Goal: Entertainment & Leisure: Consume media (video, audio)

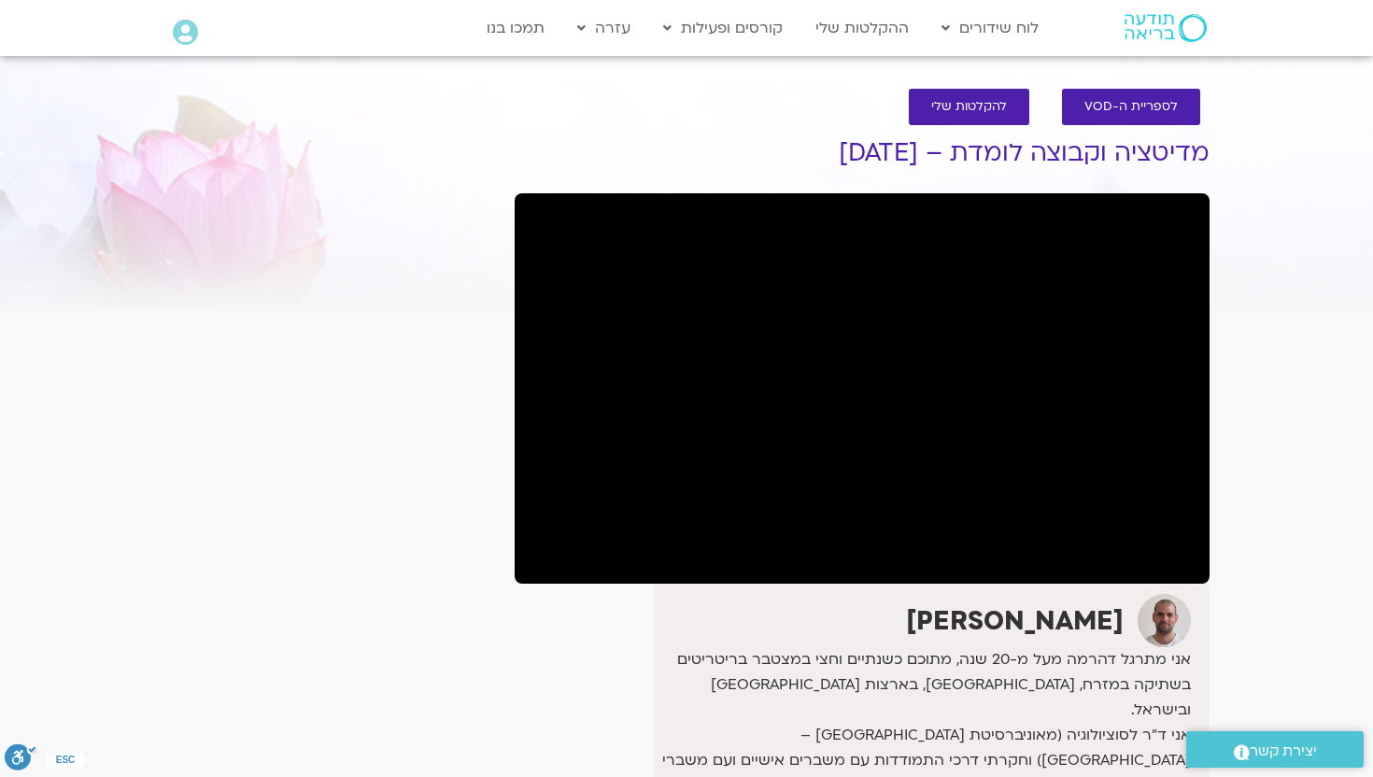
click at [444, 684] on div "It seems we can't find what you're looking for. It seems we can't find what you…" at bounding box center [329, 616] width 351 height 1019
click at [471, 682] on div "It seems we can't find what you're looking for. It seems we can't find what you…" at bounding box center [329, 616] width 351 height 1019
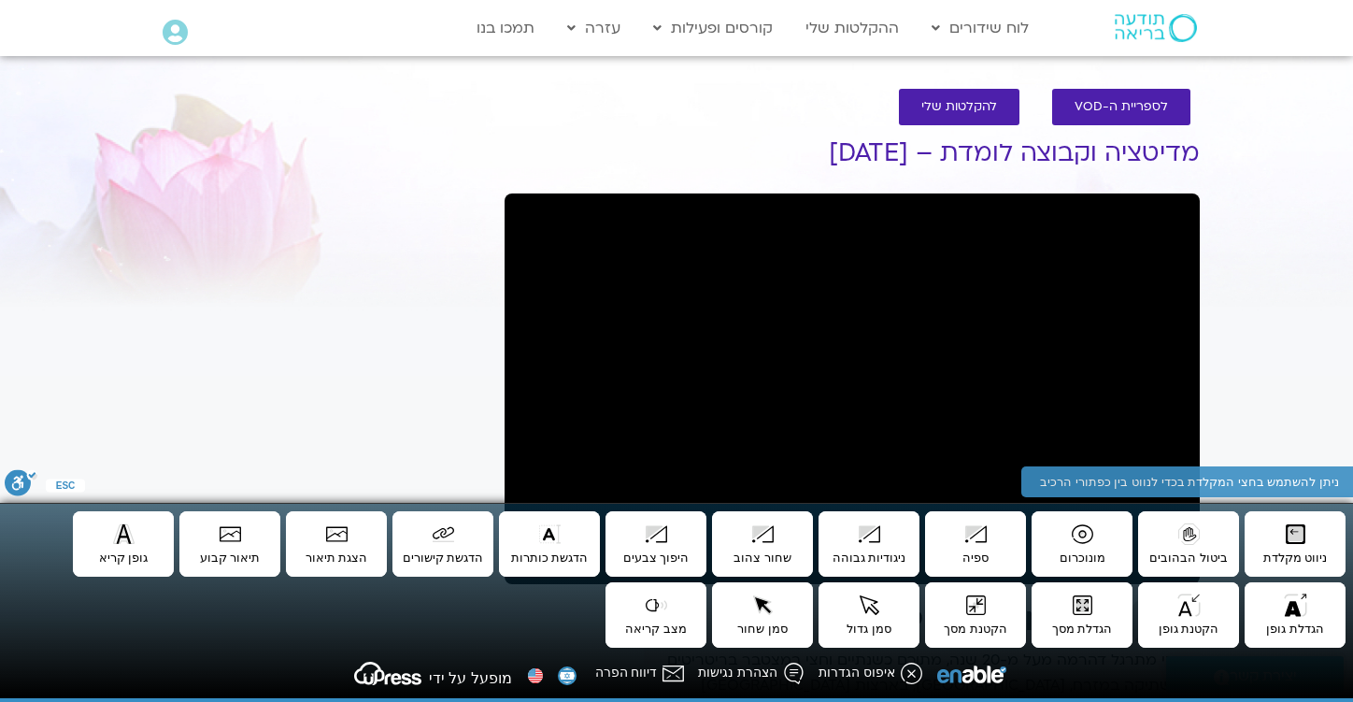
click at [1241, 115] on section "לספריית ה-VOD להקלטות שלי מדיטציה וקבוצה לומדת – 1/9/25 דקל קנטי אני מתרגל דהרמ…" at bounding box center [676, 598] width 1353 height 1056
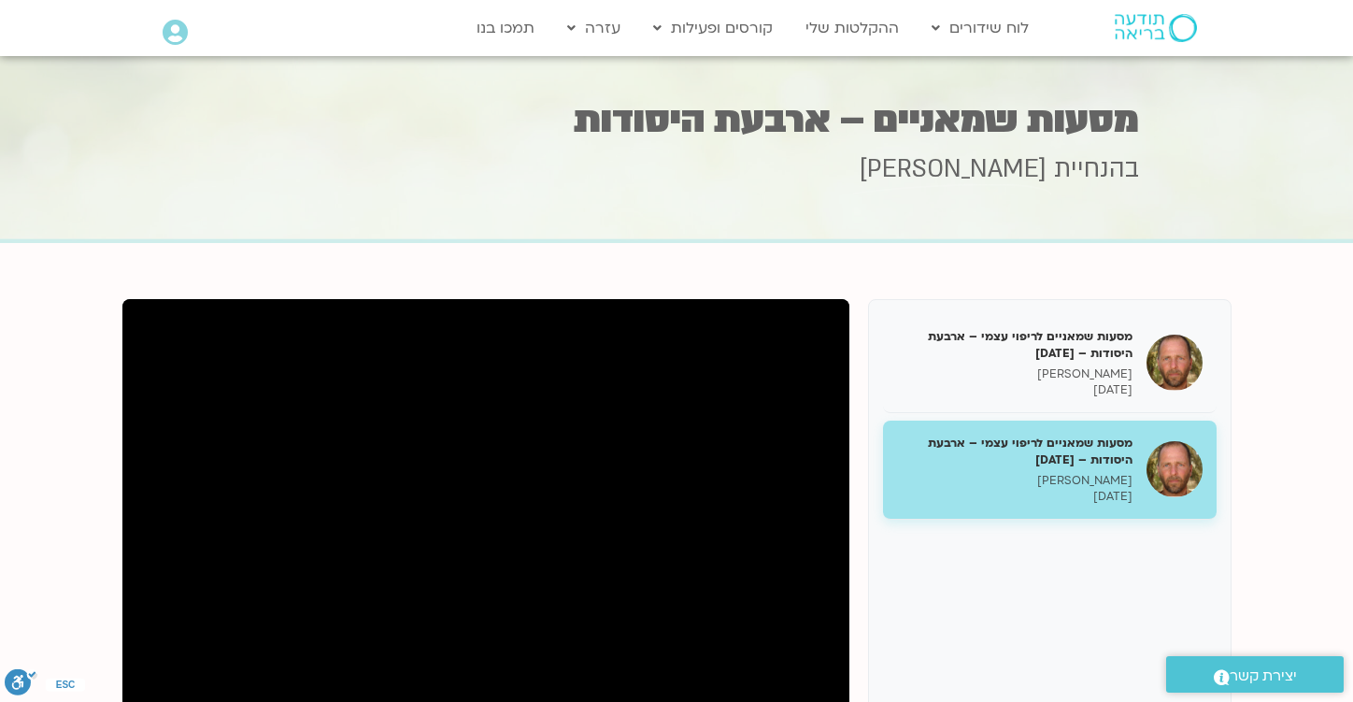
click at [1133, 482] on div "מסעות שמאניים לריפוי עצמי – ארבעת היסודות – 8.9.25 תומר פיין 08/09/2025" at bounding box center [1049, 469] width 333 height 99
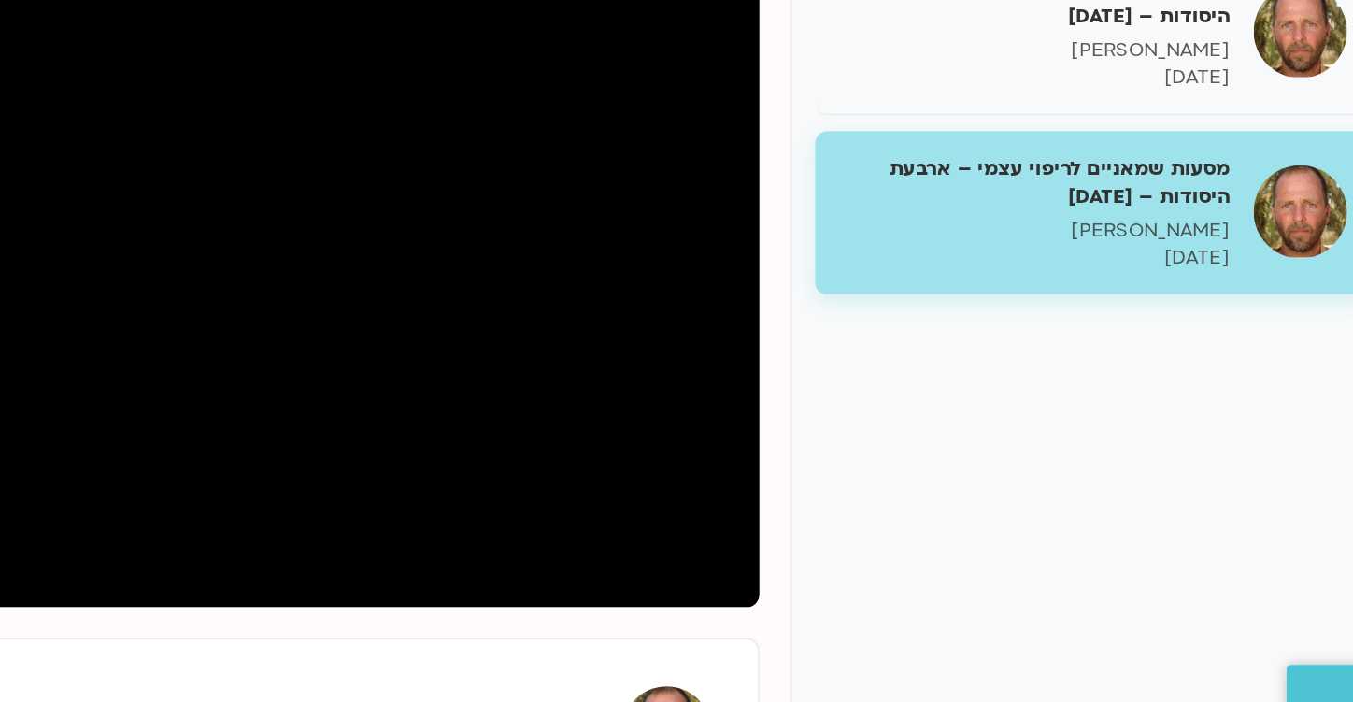
scroll to position [86, 0]
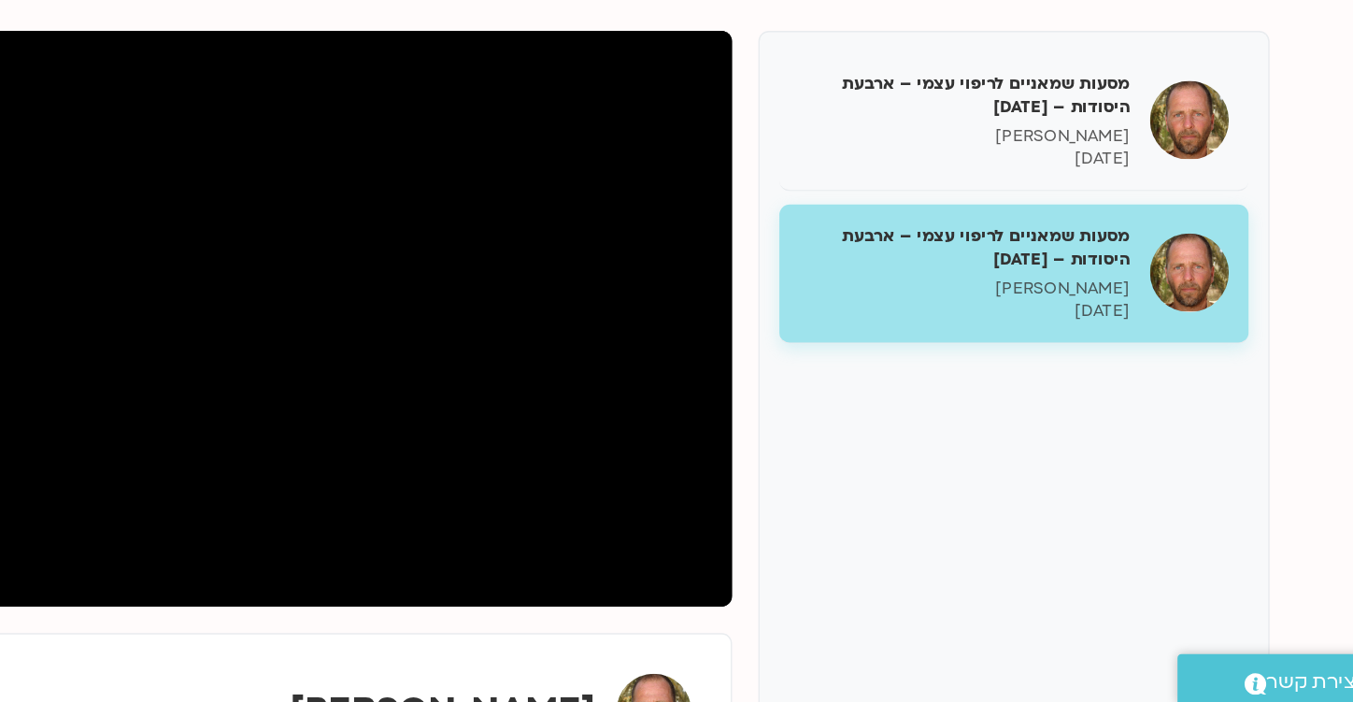
click at [1016, 508] on div "מסעות שמאניים לריפוי עצמי – ארבעת היסודות – [DATE] [PERSON_NAME] [DATE] מסעות ש…" at bounding box center [1049, 540] width 363 height 654
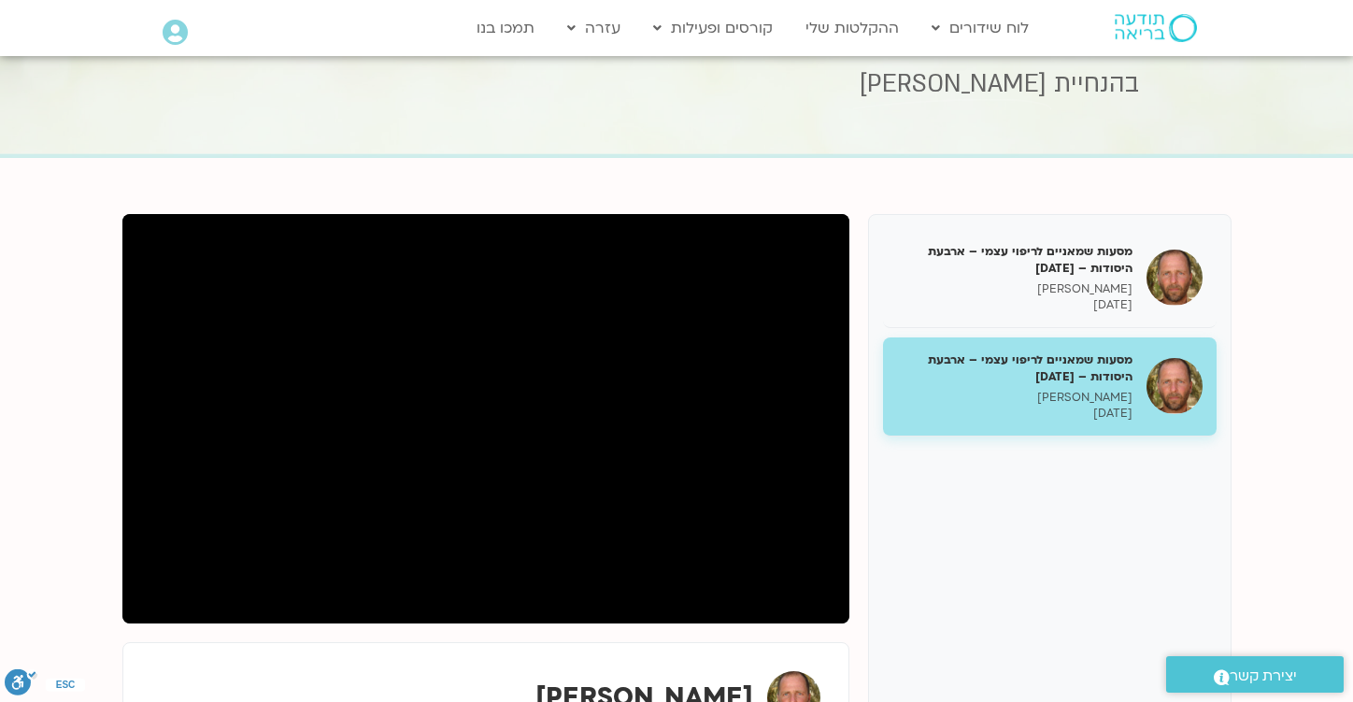
click at [1023, 530] on div "מסעות שמאניים לריפוי עצמי – ארבעת היסודות – [DATE] [PERSON_NAME] [DATE] מסעות ש…" at bounding box center [1049, 541] width 363 height 654
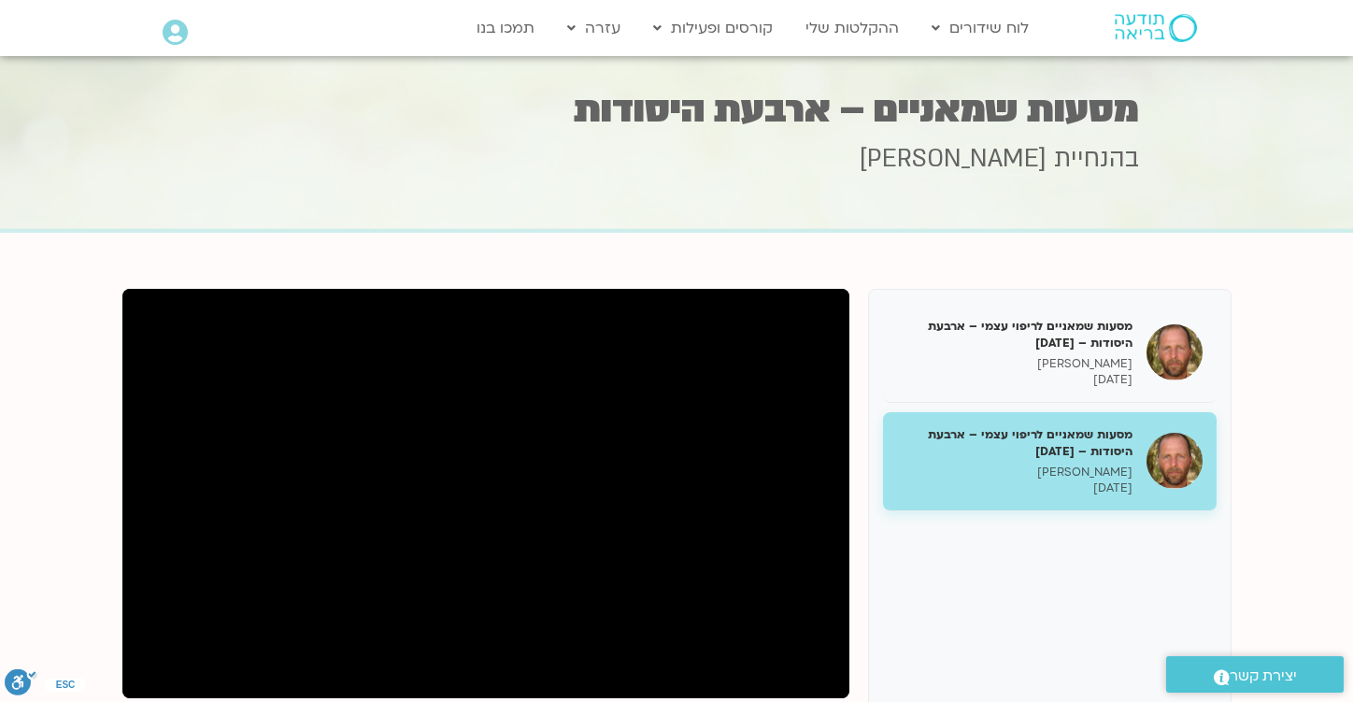
scroll to position [0, 0]
